Goal: Check status: Check status

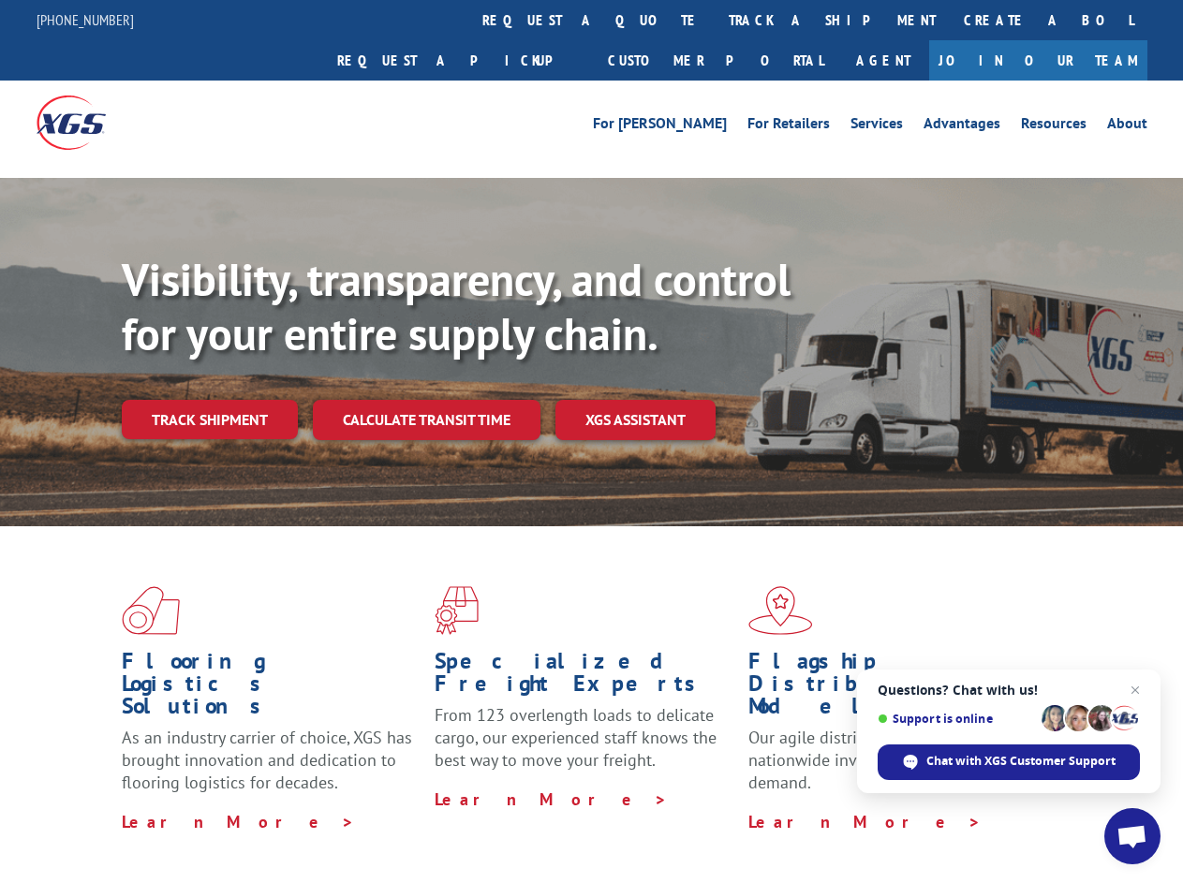
click at [591, 441] on div "Visibility, transparency, and control for your entire supply chain. Track shipm…" at bounding box center [652, 383] width 1061 height 261
click at [715, 20] on link "track a shipment" at bounding box center [832, 20] width 235 height 40
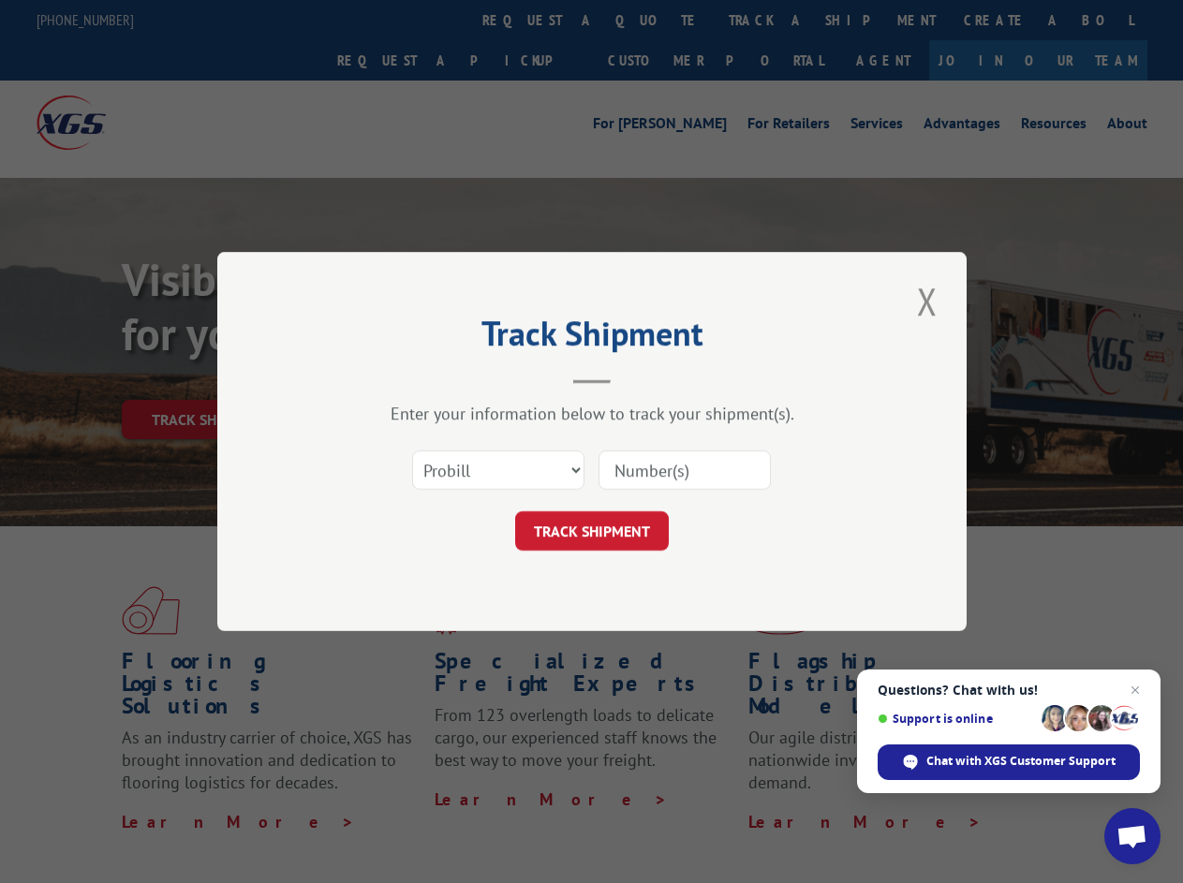
click at [654, 20] on div "Track Shipment Enter your information below to track your shipment(s). Select c…" at bounding box center [591, 441] width 1183 height 883
click at [771, 20] on div "Track Shipment Enter your information below to track your shipment(s). Select c…" at bounding box center [591, 441] width 1183 height 883
click at [209, 378] on div "Track Shipment Enter your information below to track your shipment(s). Select c…" at bounding box center [591, 441] width 1183 height 883
click at [425, 378] on header "Track Shipment" at bounding box center [592, 352] width 562 height 64
click at [636, 378] on header "Track Shipment" at bounding box center [592, 352] width 562 height 64
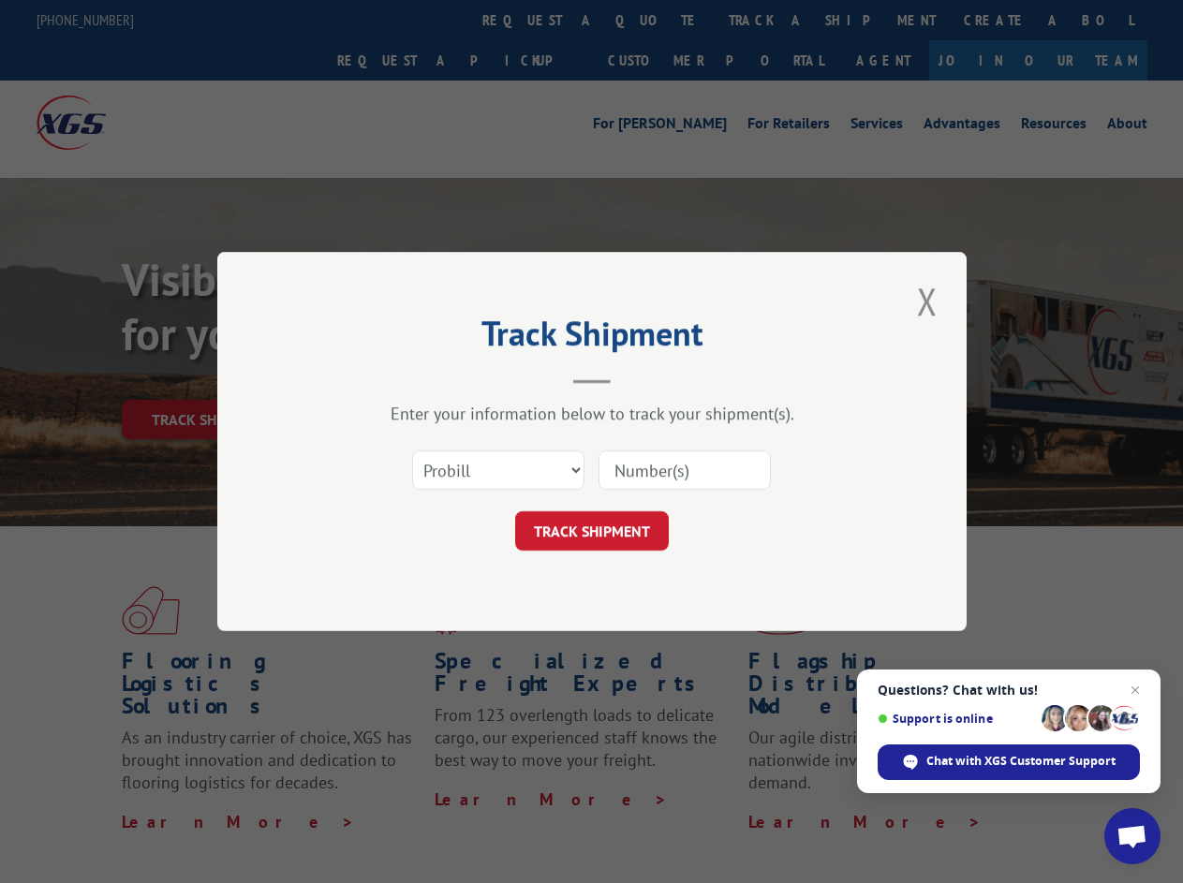
click at [1133, 837] on span "Open chat" at bounding box center [1132, 838] width 31 height 26
